Goal: Transaction & Acquisition: Purchase product/service

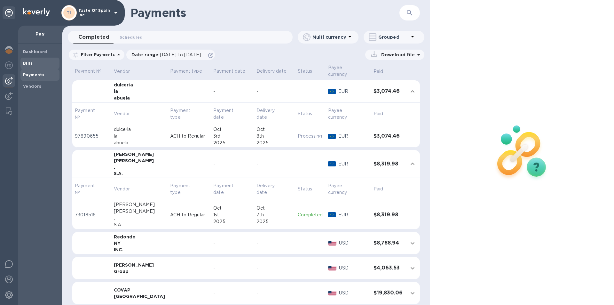
click at [32, 65] on b "Bills" at bounding box center [28, 63] width 10 height 5
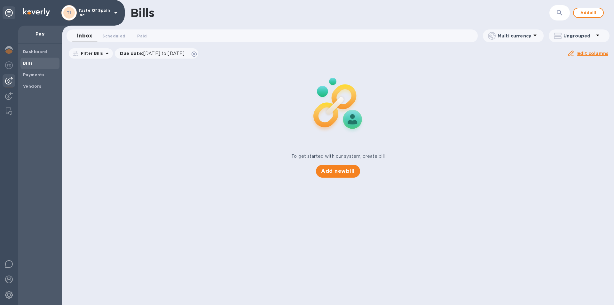
click at [34, 61] on span "Bills" at bounding box center [40, 63] width 34 height 6
click at [580, 15] on span "Add bill" at bounding box center [588, 13] width 19 height 8
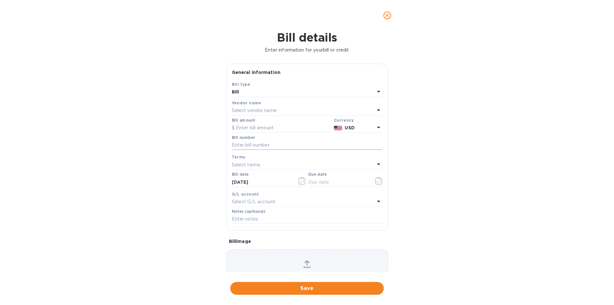
click at [252, 150] on input "text" at bounding box center [307, 145] width 151 height 10
type input "2500411"
click at [256, 114] on p "Select vendor name" at bounding box center [254, 110] width 45 height 7
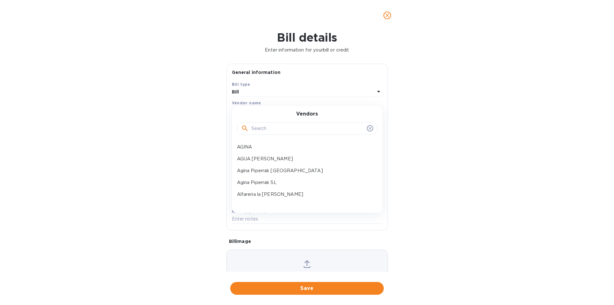
click at [259, 128] on div at bounding box center [307, 128] width 140 height 13
click at [259, 133] on input "text" at bounding box center [307, 129] width 113 height 10
type input "V"
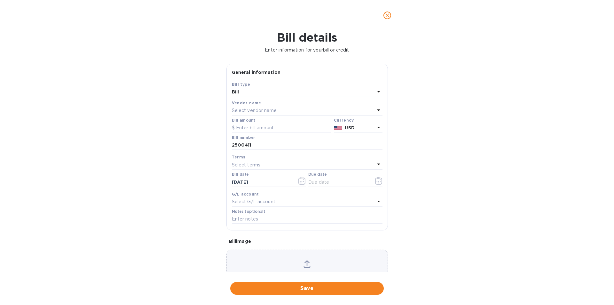
click at [164, 142] on div "Bill details Enter information for your bill or credit General information Save…" at bounding box center [307, 168] width 614 height 274
click at [251, 114] on p "Select vendor name" at bounding box center [254, 110] width 45 height 7
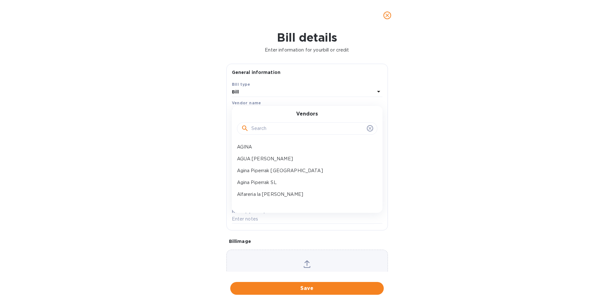
click at [368, 130] on icon at bounding box center [369, 128] width 3 height 3
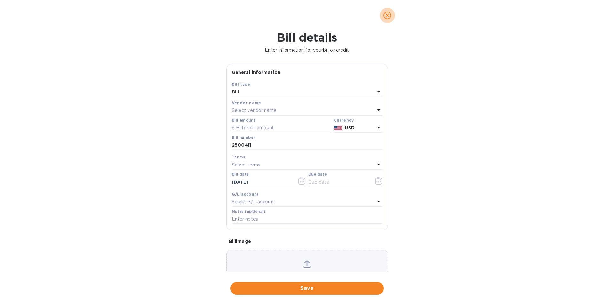
click at [387, 16] on icon "close" at bounding box center [387, 15] width 4 height 4
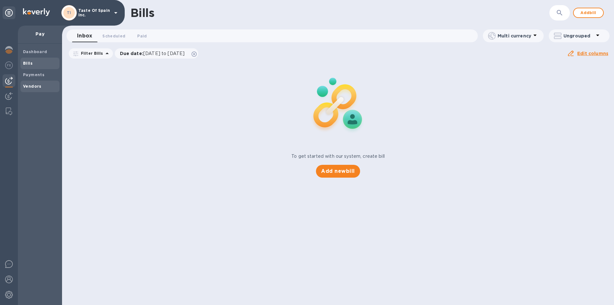
click at [35, 88] on b "Vendors" at bounding box center [32, 86] width 19 height 5
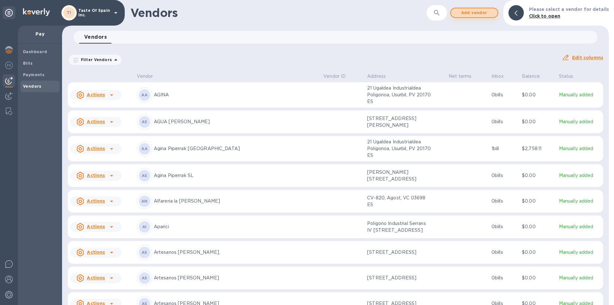
click at [473, 11] on span "Add vendor" at bounding box center [474, 13] width 36 height 8
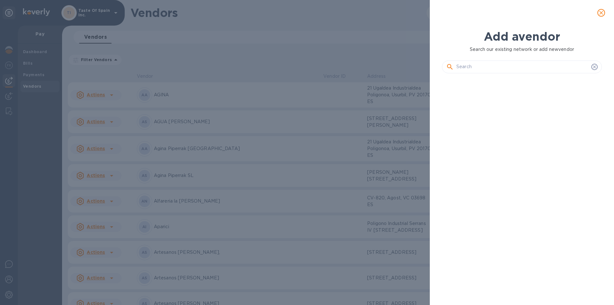
scroll to position [203, 162]
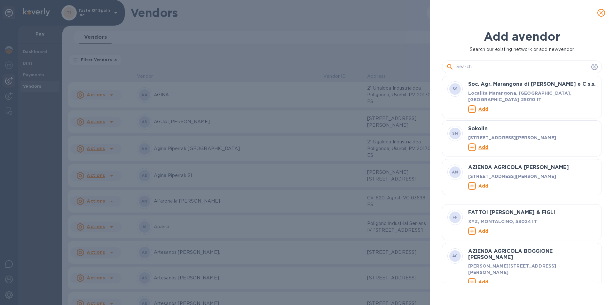
click at [462, 67] on input "text" at bounding box center [522, 67] width 132 height 10
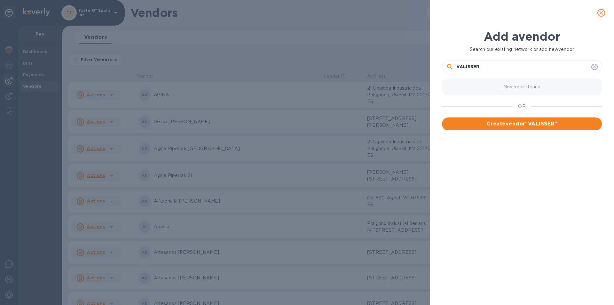
type input "VALISSER"
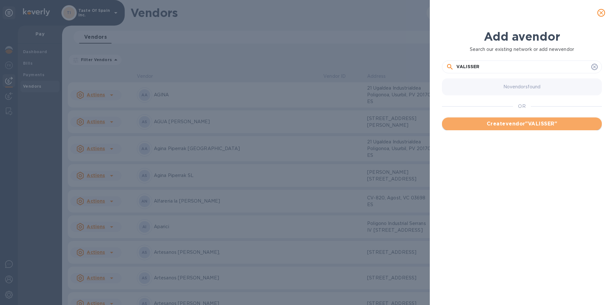
click at [530, 126] on span "Create vendor " VALISSER "" at bounding box center [522, 124] width 150 height 8
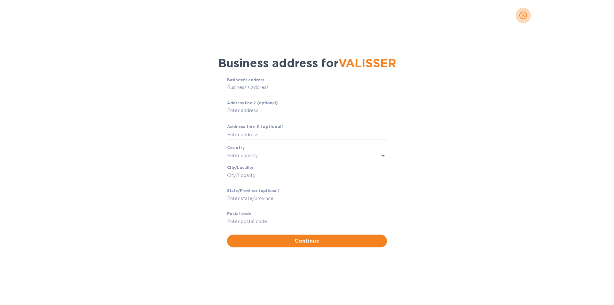
click at [525, 15] on icon "close" at bounding box center [523, 15] width 6 height 6
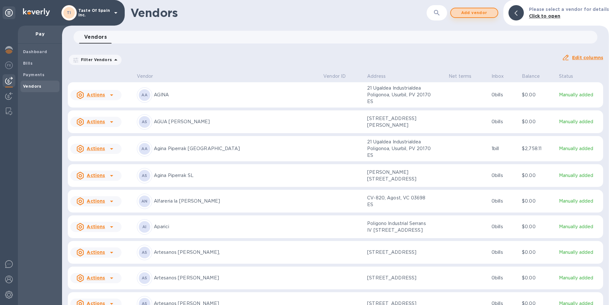
click at [487, 12] on span "Add vendor" at bounding box center [474, 13] width 36 height 8
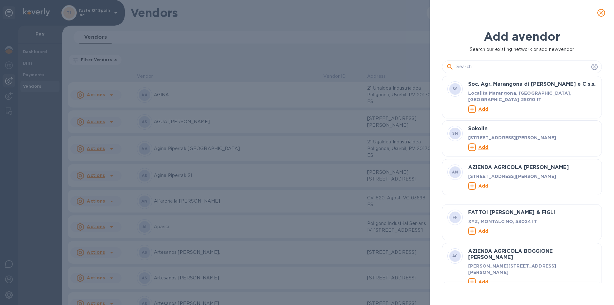
click at [480, 69] on input "text" at bounding box center [522, 67] width 132 height 10
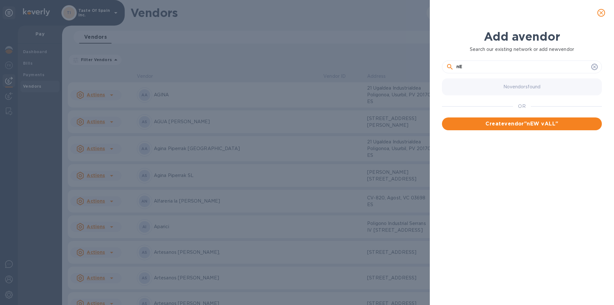
type input "n"
type input "N VALLISER"
click at [524, 133] on div "No vendors found OR Create vendor " N VALLISER "" at bounding box center [524, 179] width 165 height 207
click at [524, 128] on span "Create vendor " N VALLISER "" at bounding box center [522, 124] width 150 height 8
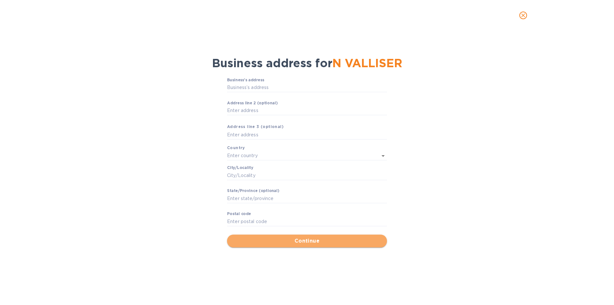
click at [314, 245] on span "Continue" at bounding box center [307, 241] width 150 height 8
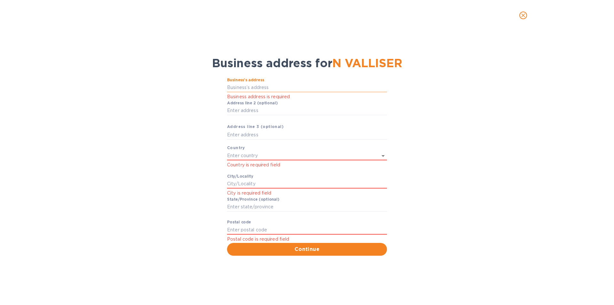
click at [237, 89] on input "Business’s аddress" at bounding box center [307, 88] width 160 height 10
click at [250, 88] on input "Business’s аddress" at bounding box center [307, 88] width 160 height 10
paste input "text"
type input "20 Carrer Castell de Bellver"
type input "[GEOGRAPHIC_DATA]"
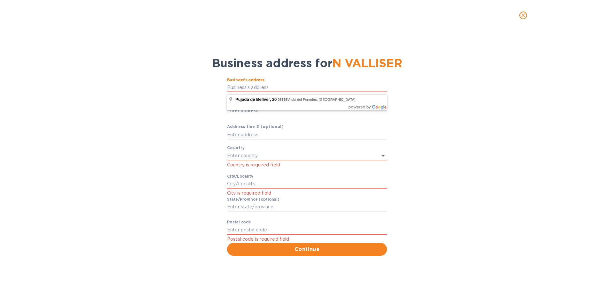
type input "Inca"
type input "IB"
type input "07300"
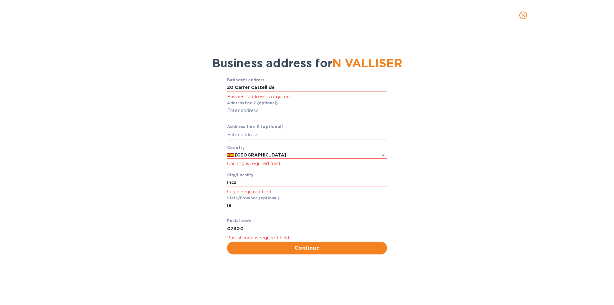
type input "20 Carrer Castell de Bellver"
click at [208, 103] on div "Business’s аddress 20 Carrer Castell de Bellver Business address is required Аd…" at bounding box center [306, 166] width 597 height 185
click at [253, 186] on input "Inca" at bounding box center [307, 183] width 160 height 10
drag, startPoint x: 253, startPoint y: 186, endPoint x: 204, endPoint y: 185, distance: 48.6
click at [204, 185] on div "Business’s аddress 20 Carrer Castell de Bellver Business address is required Аd…" at bounding box center [306, 166] width 597 height 185
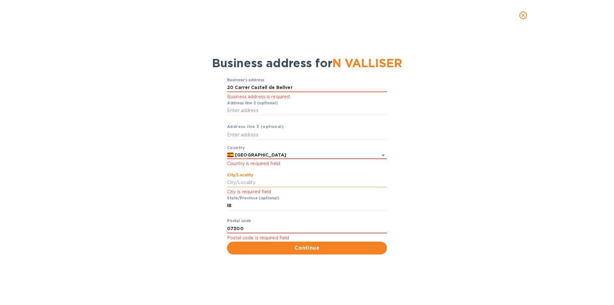
paste input "Vilobí del Penedés"
type input "Vilobí del Penedés"
drag, startPoint x: 237, startPoint y: 209, endPoint x: 215, endPoint y: 209, distance: 22.4
click at [215, 209] on div "Business’s аddress 20 Carrer Castell de Bellver Business address is required Аd…" at bounding box center [306, 166] width 597 height 185
click at [240, 206] on input "Stаte/Province (optional)" at bounding box center [307, 206] width 160 height 10
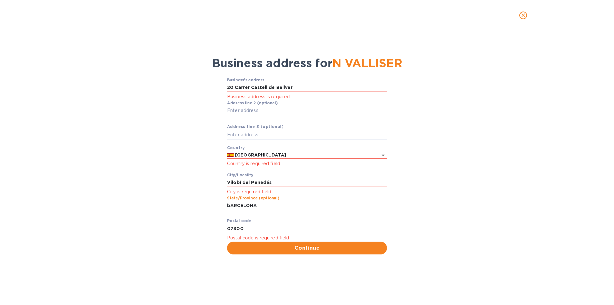
click at [232, 207] on input "bARCELONA" at bounding box center [307, 206] width 160 height 10
click at [230, 207] on input "bARCELONA" at bounding box center [307, 206] width 160 height 10
type input "[GEOGRAPHIC_DATA]"
drag, startPoint x: 256, startPoint y: 228, endPoint x: 210, endPoint y: 233, distance: 45.6
click at [210, 233] on div "Business’s аddress 20 Carrer Castell de Bellver Business address is required Аd…" at bounding box center [306, 166] width 597 height 185
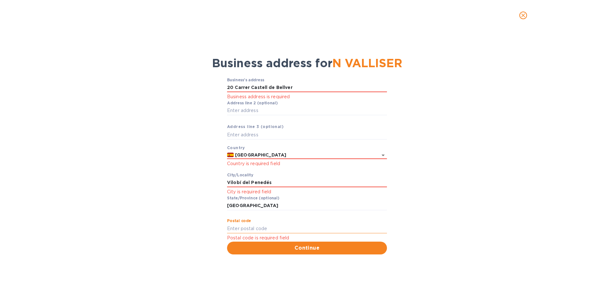
paste input "08735"
type input "08735"
click at [288, 182] on input "Vilobí del Penedés" at bounding box center [307, 183] width 160 height 10
click at [267, 89] on input "20 Carrer Castell de Bellver" at bounding box center [307, 88] width 160 height 10
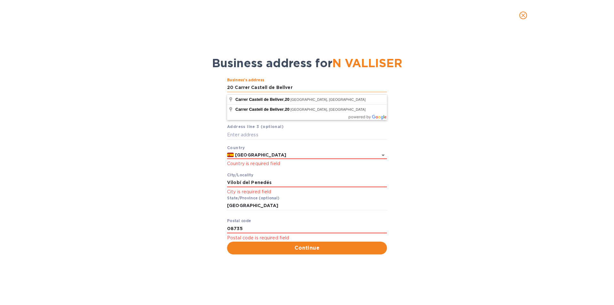
click at [298, 89] on input "20 Carrer Castell de Bellver" at bounding box center [307, 88] width 160 height 10
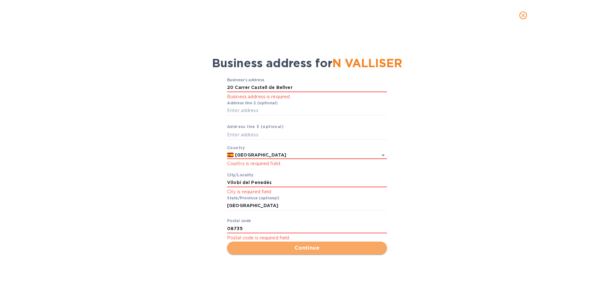
click at [330, 248] on span "Continue" at bounding box center [307, 248] width 150 height 8
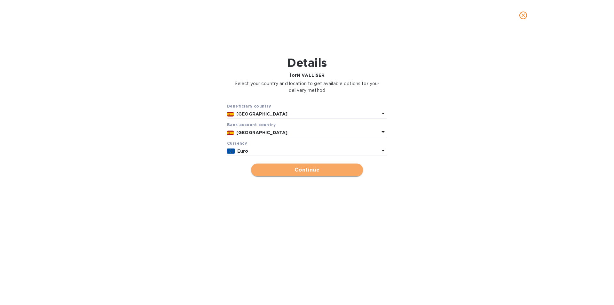
click at [312, 174] on span "Continue" at bounding box center [307, 170] width 102 height 8
type input "N VALLISER"
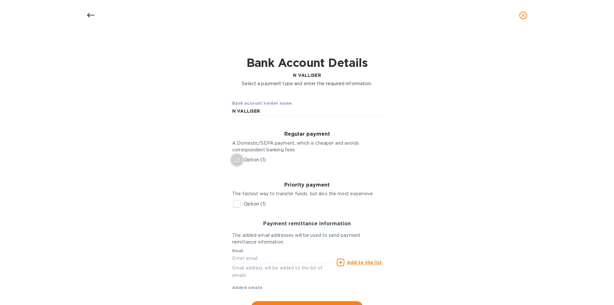
click at [237, 162] on input "Option (1)" at bounding box center [236, 159] width 13 height 13
checkbox input "true"
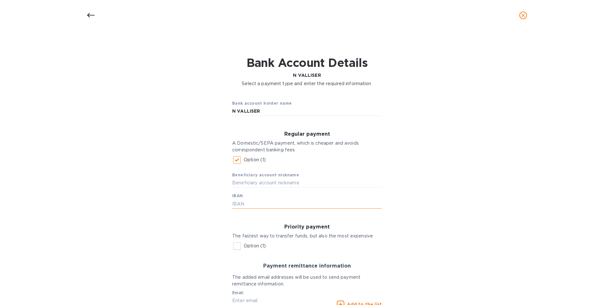
click at [251, 203] on input "text" at bounding box center [307, 204] width 150 height 10
paste input "IBAN: [FINANCIAL_ID]"
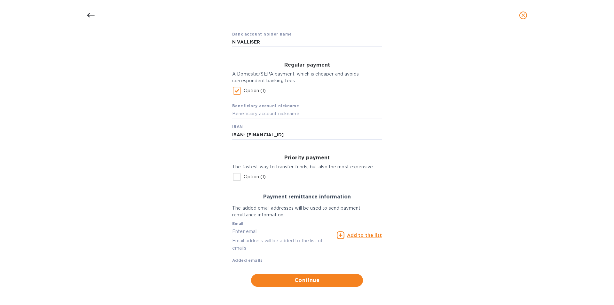
scroll to position [74, 0]
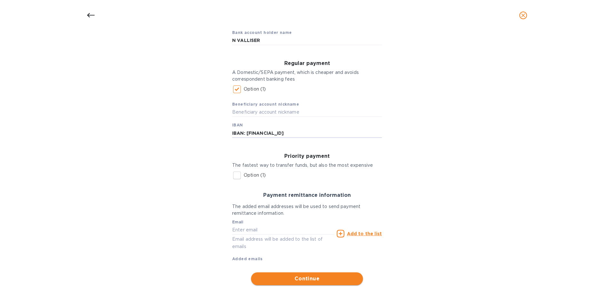
type input "IBAN: [FINANCIAL_ID]"
click at [318, 279] on span "Continue" at bounding box center [307, 279] width 102 height 8
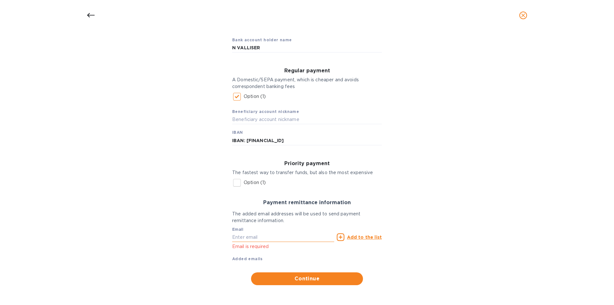
click at [271, 236] on input "text" at bounding box center [283, 237] width 102 height 10
paste input "[EMAIL_ADDRESS][PERSON_NAME][DOMAIN_NAME]"
type input "[EMAIL_ADDRESS][PERSON_NAME][DOMAIN_NAME]"
click at [365, 238] on u "Add to the list" at bounding box center [364, 236] width 35 height 5
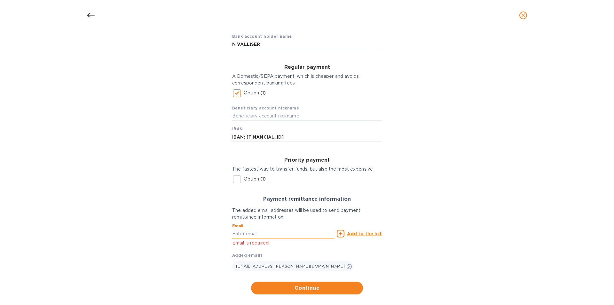
click at [265, 233] on input "text" at bounding box center [283, 234] width 102 height 10
paste input "[EMAIL_ADDRESS][DOMAIN_NAME]"
type input "[EMAIL_ADDRESS][DOMAIN_NAME]"
click at [377, 236] on u "Add to the list" at bounding box center [364, 233] width 35 height 5
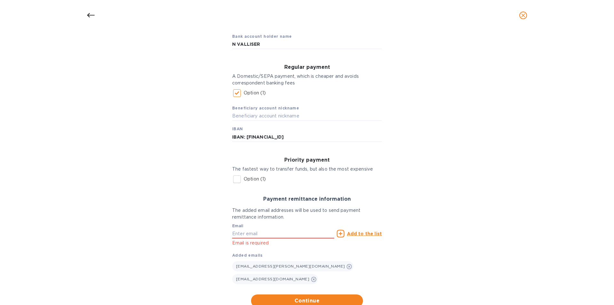
scroll to position [80, 0]
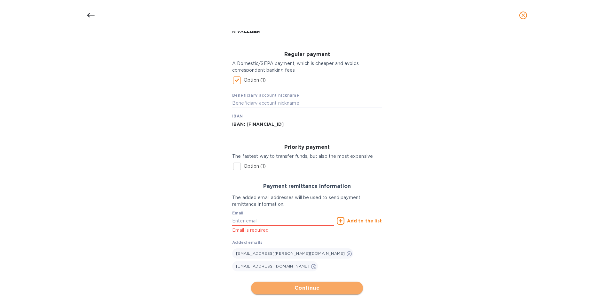
click at [309, 284] on span "Continue" at bounding box center [307, 288] width 102 height 8
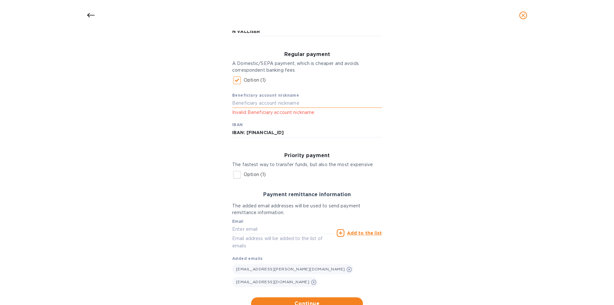
click at [246, 105] on input "text" at bounding box center [307, 104] width 150 height 10
type input "n"
type input "N VALLISER"
click at [321, 300] on span "Continue" at bounding box center [307, 304] width 102 height 8
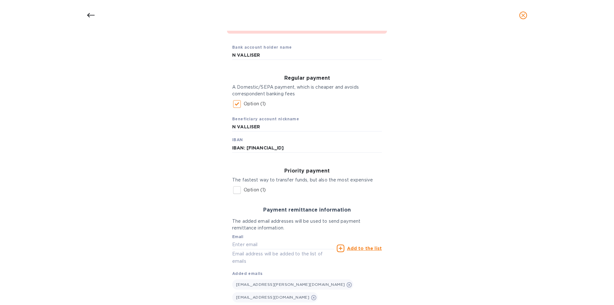
scroll to position [103, 0]
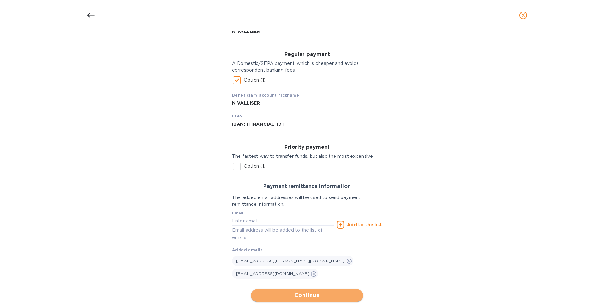
click at [311, 291] on span "Continue" at bounding box center [307, 295] width 102 height 8
click at [245, 125] on input "IBAN: [FINANCIAL_ID]" at bounding box center [307, 124] width 150 height 10
type input "[FINANCIAL_ID]"
click at [326, 291] on span "Continue" at bounding box center [307, 295] width 102 height 8
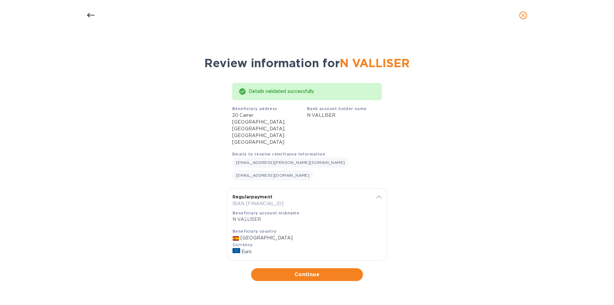
scroll to position [0, 0]
click at [301, 271] on span "Continue" at bounding box center [307, 275] width 102 height 8
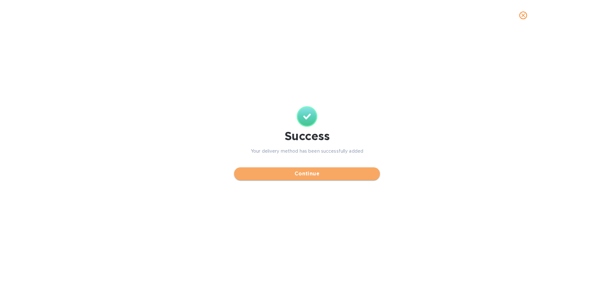
click at [312, 174] on span "Continue" at bounding box center [307, 174] width 136 height 8
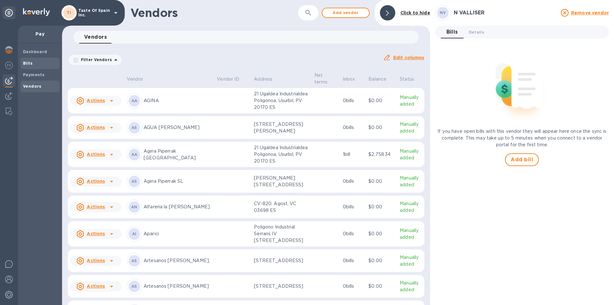
click at [33, 63] on span "Bills" at bounding box center [40, 63] width 34 height 6
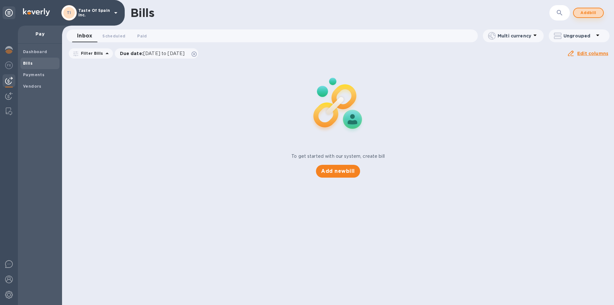
click at [584, 11] on span "Add bill" at bounding box center [588, 13] width 19 height 8
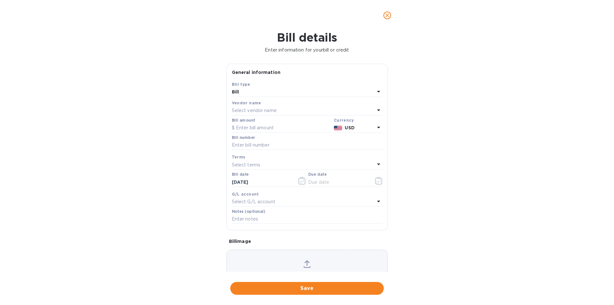
click at [256, 114] on p "Select vendor name" at bounding box center [254, 110] width 45 height 7
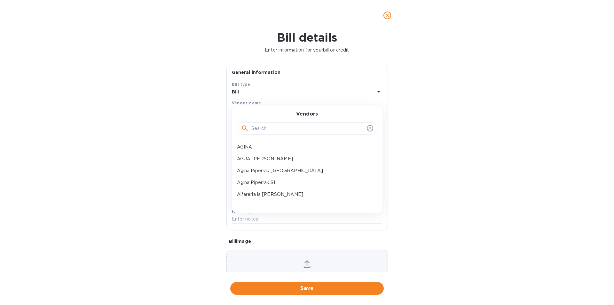
click at [258, 130] on input "text" at bounding box center [307, 129] width 113 height 10
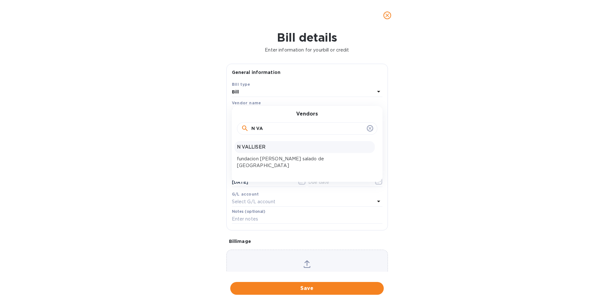
type input "N VA"
click at [261, 150] on p "N VALLISER" at bounding box center [304, 147] width 135 height 7
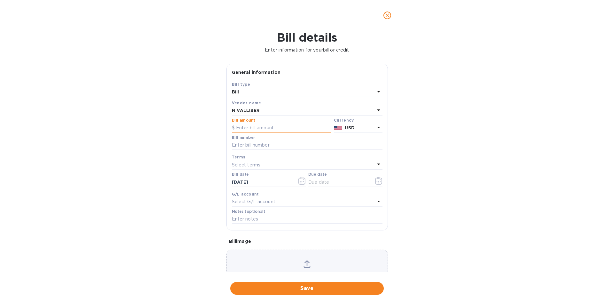
click at [257, 133] on input "text" at bounding box center [281, 128] width 99 height 10
type input "3"
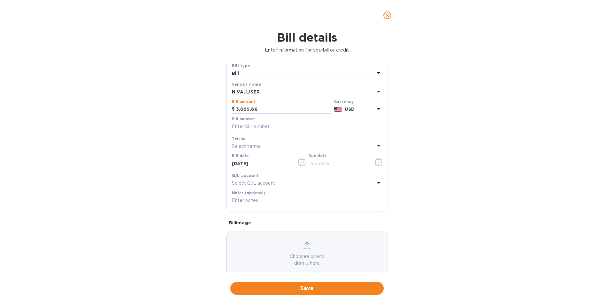
scroll to position [27, 0]
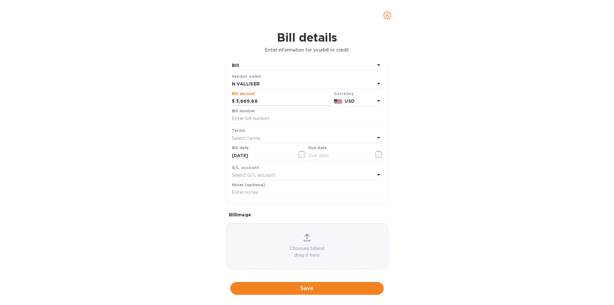
type input "3,669.66"
click at [377, 105] on icon at bounding box center [379, 101] width 8 height 8
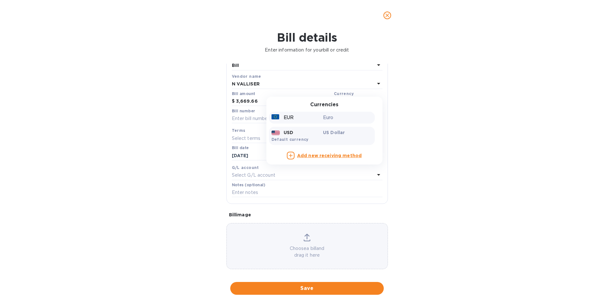
click at [303, 122] on div "EUR" at bounding box center [296, 117] width 52 height 9
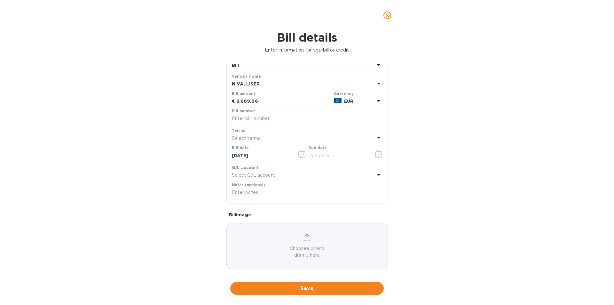
click at [266, 123] on input "text" at bounding box center [307, 119] width 151 height 10
paste input "2500411"
type input "2500411"
click at [378, 158] on icon "button" at bounding box center [378, 154] width 7 height 8
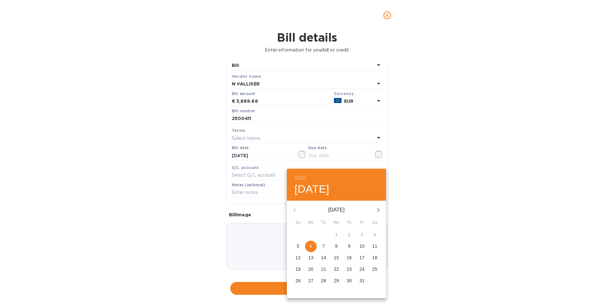
click at [314, 249] on span "6" at bounding box center [311, 246] width 12 height 6
type input "[DATE]"
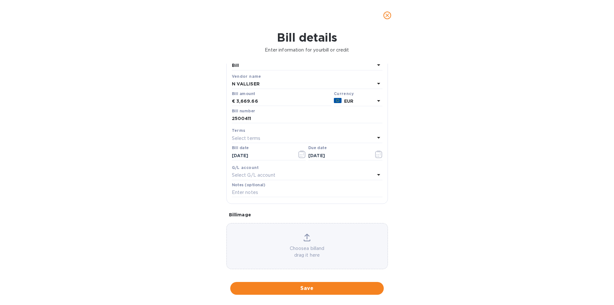
click at [305, 241] on icon at bounding box center [306, 237] width 7 height 8
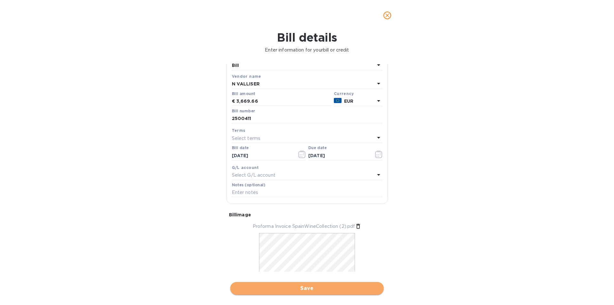
click at [310, 289] on span "Save" at bounding box center [306, 288] width 143 height 8
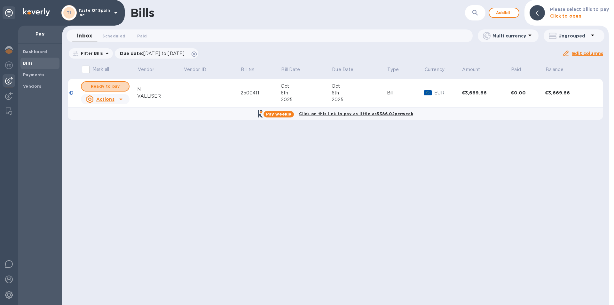
click at [103, 87] on span "Ready to pay" at bounding box center [105, 87] width 37 height 8
checkbox input "true"
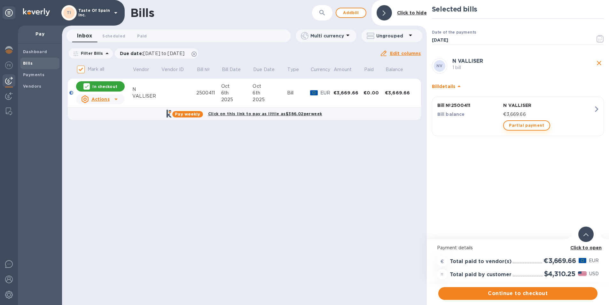
click at [519, 124] on span "Partial payment" at bounding box center [526, 126] width 35 height 8
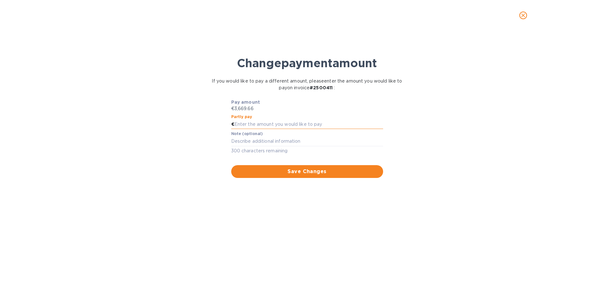
click at [276, 125] on input "text" at bounding box center [308, 125] width 149 height 10
type input "1,888"
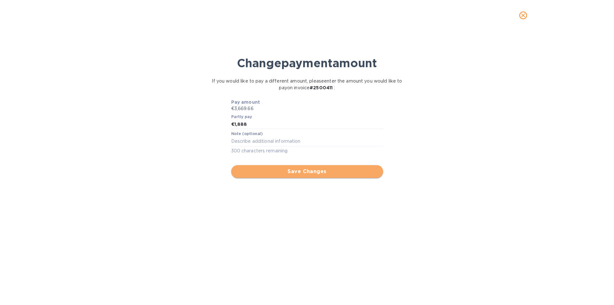
click at [312, 172] on span "Save Changes" at bounding box center [307, 172] width 142 height 8
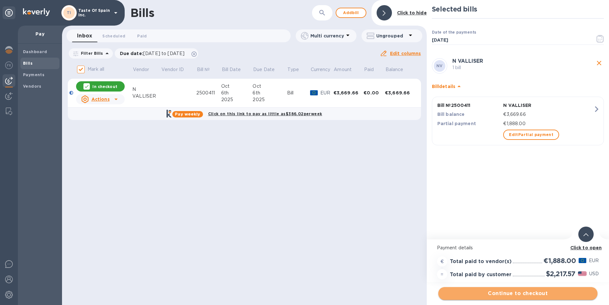
click at [538, 295] on span "Continue to checkout" at bounding box center [518, 293] width 149 height 8
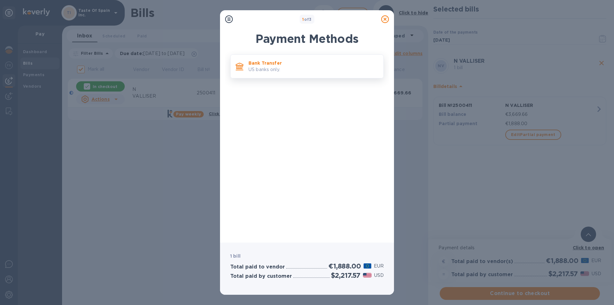
click at [264, 63] on p "Bank Transfer" at bounding box center [313, 63] width 130 height 6
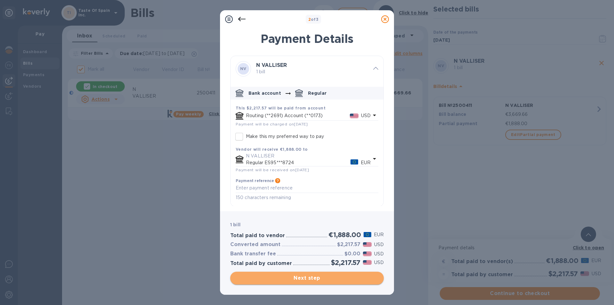
click at [317, 279] on span "Next step" at bounding box center [306, 278] width 143 height 8
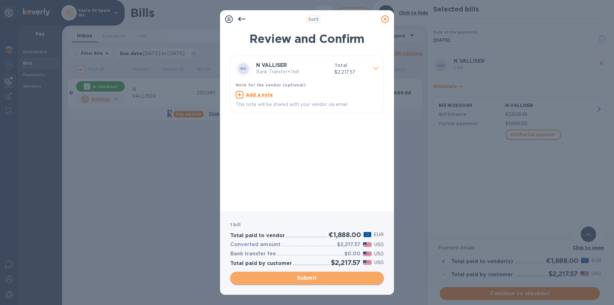
click at [317, 279] on span "Submit" at bounding box center [306, 278] width 143 height 8
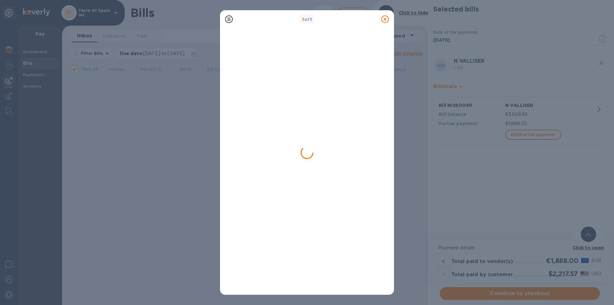
checkbox input "false"
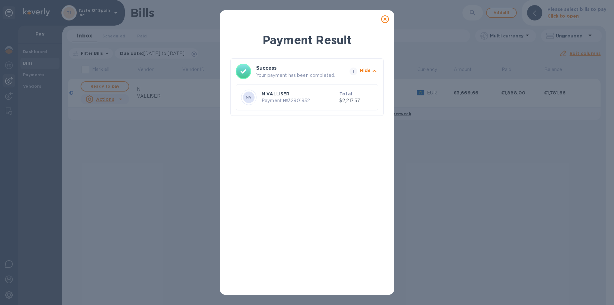
click at [384, 22] on icon at bounding box center [385, 19] width 8 height 8
